Goal: Book appointment/travel/reservation

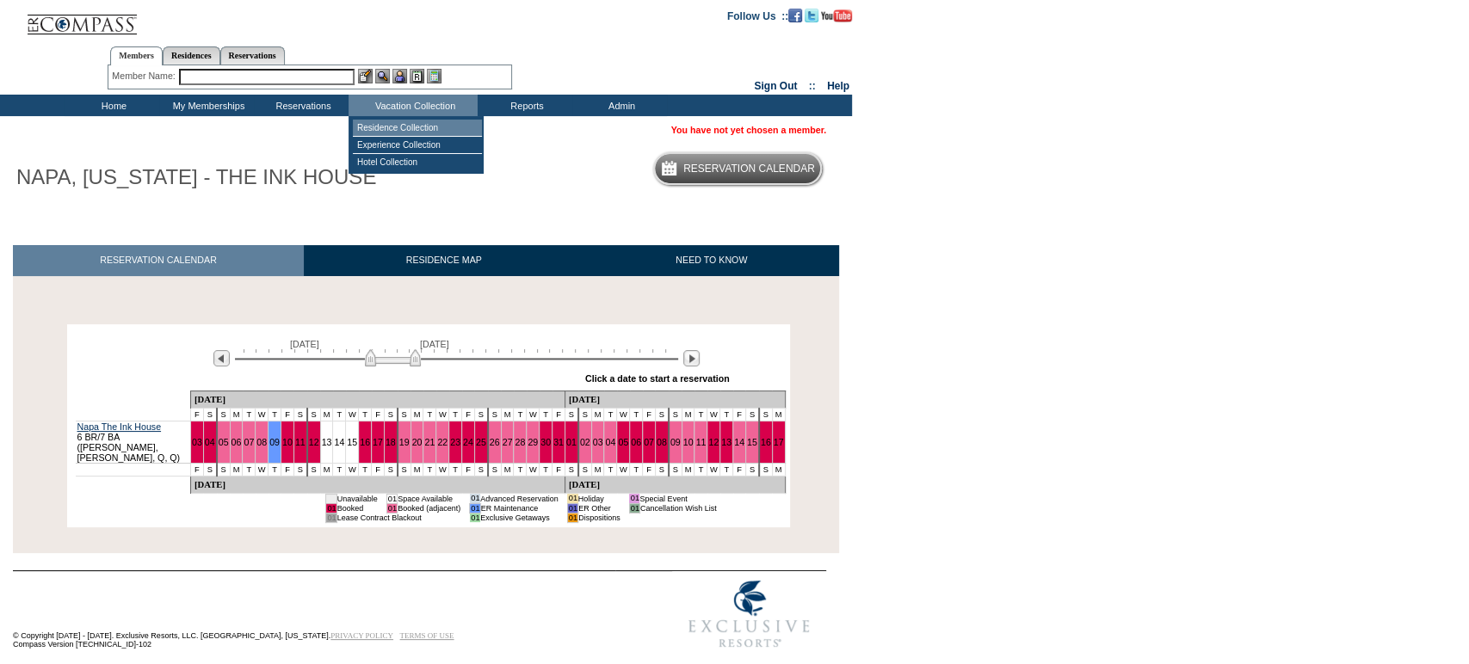
click at [374, 126] on td "Residence Collection" at bounding box center [417, 128] width 129 height 17
